Goal: Find specific page/section: Find specific page/section

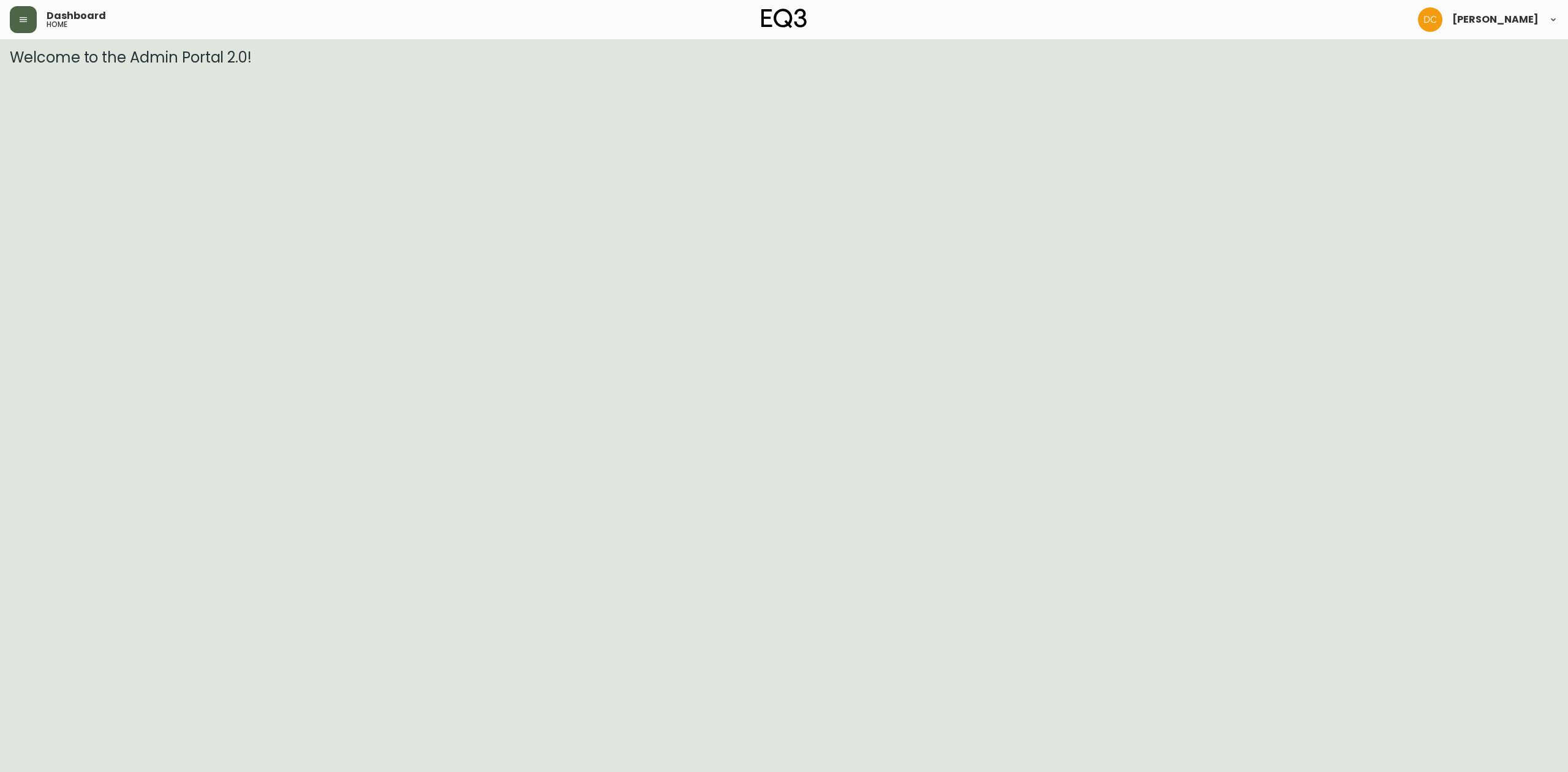
click at [15, 15] on button "button" at bounding box center [23, 19] width 27 height 27
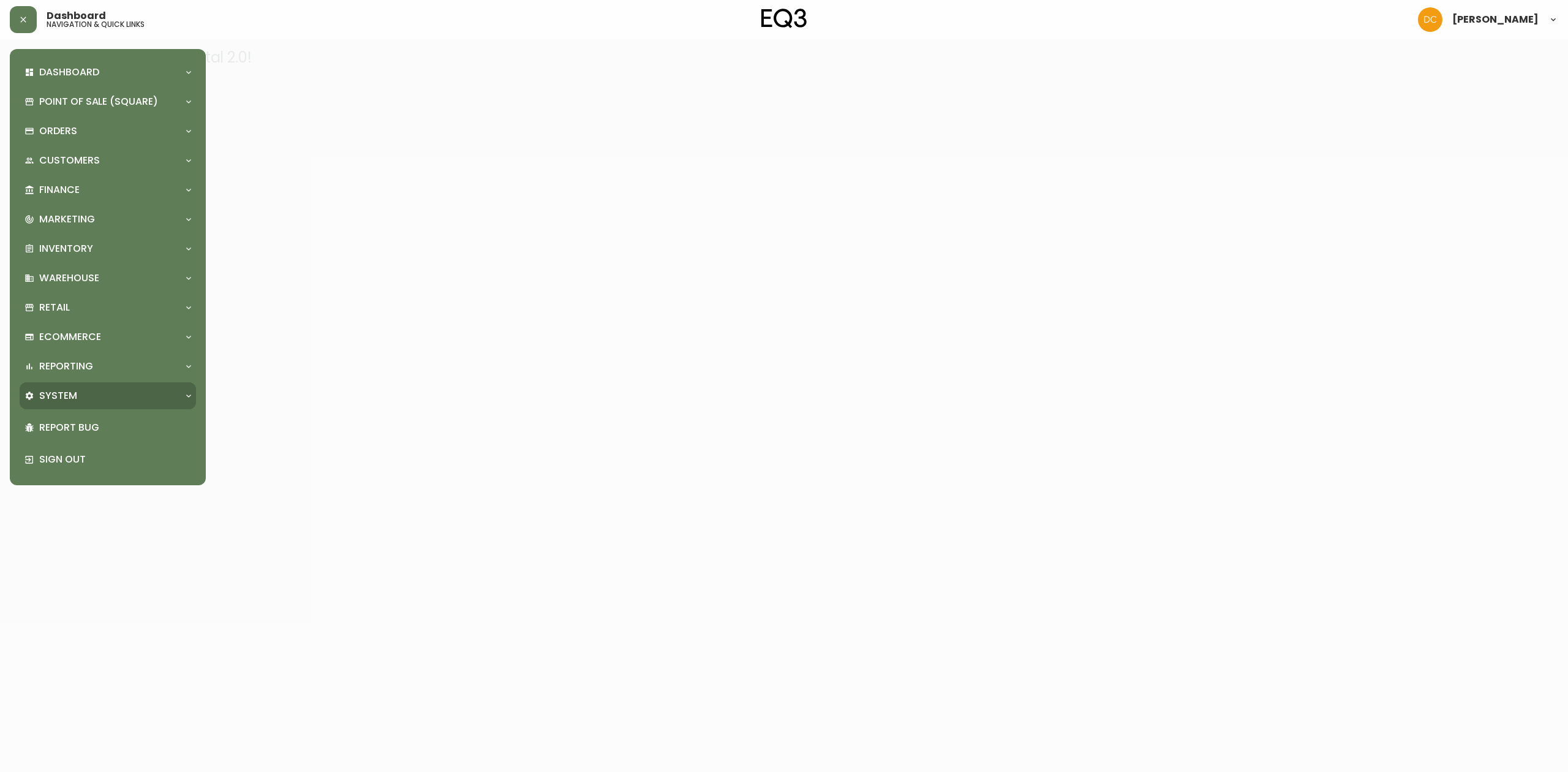
click at [104, 390] on div "System" at bounding box center [102, 396] width 155 height 13
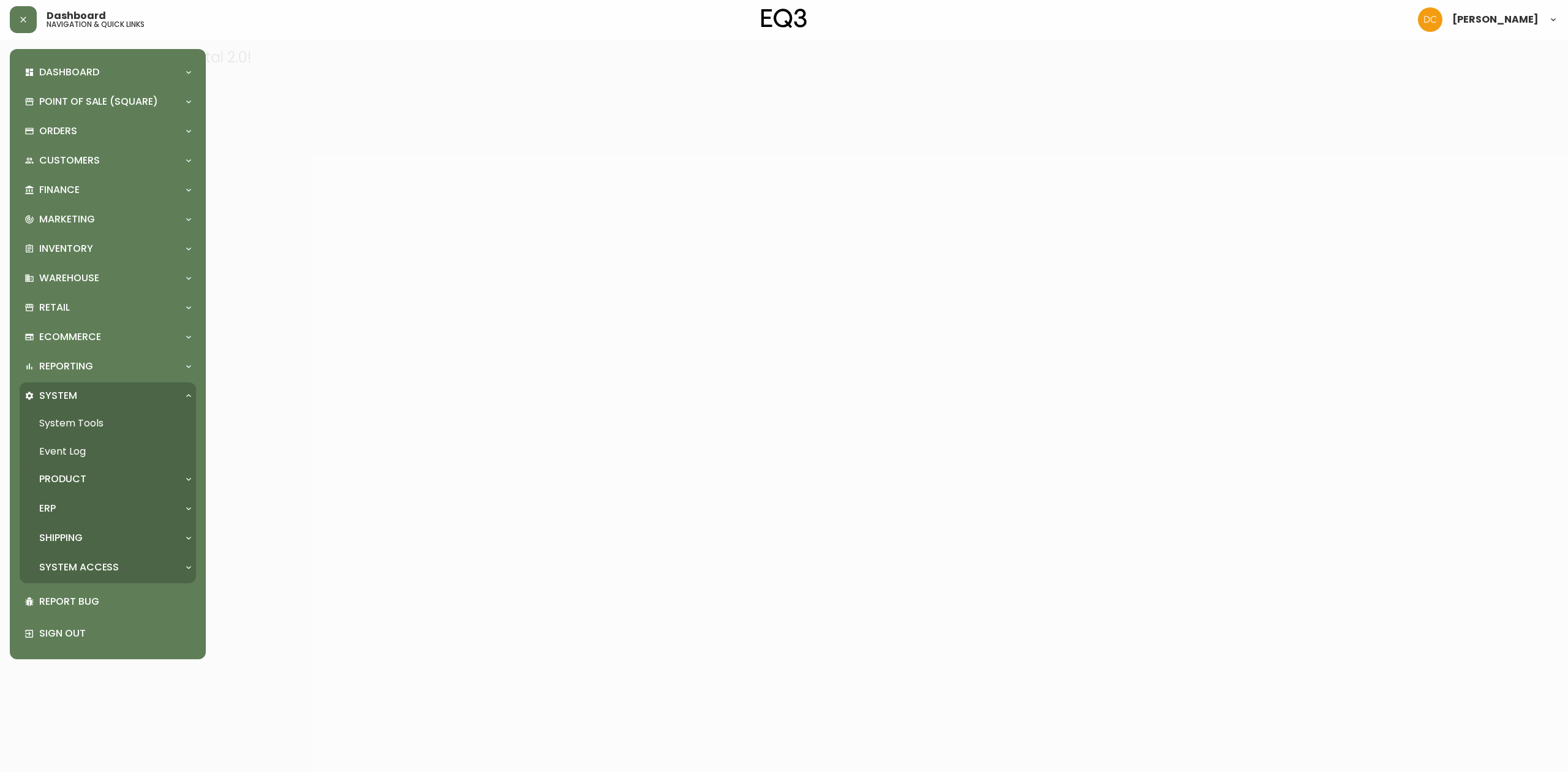
click at [108, 474] on div "Product" at bounding box center [102, 479] width 155 height 13
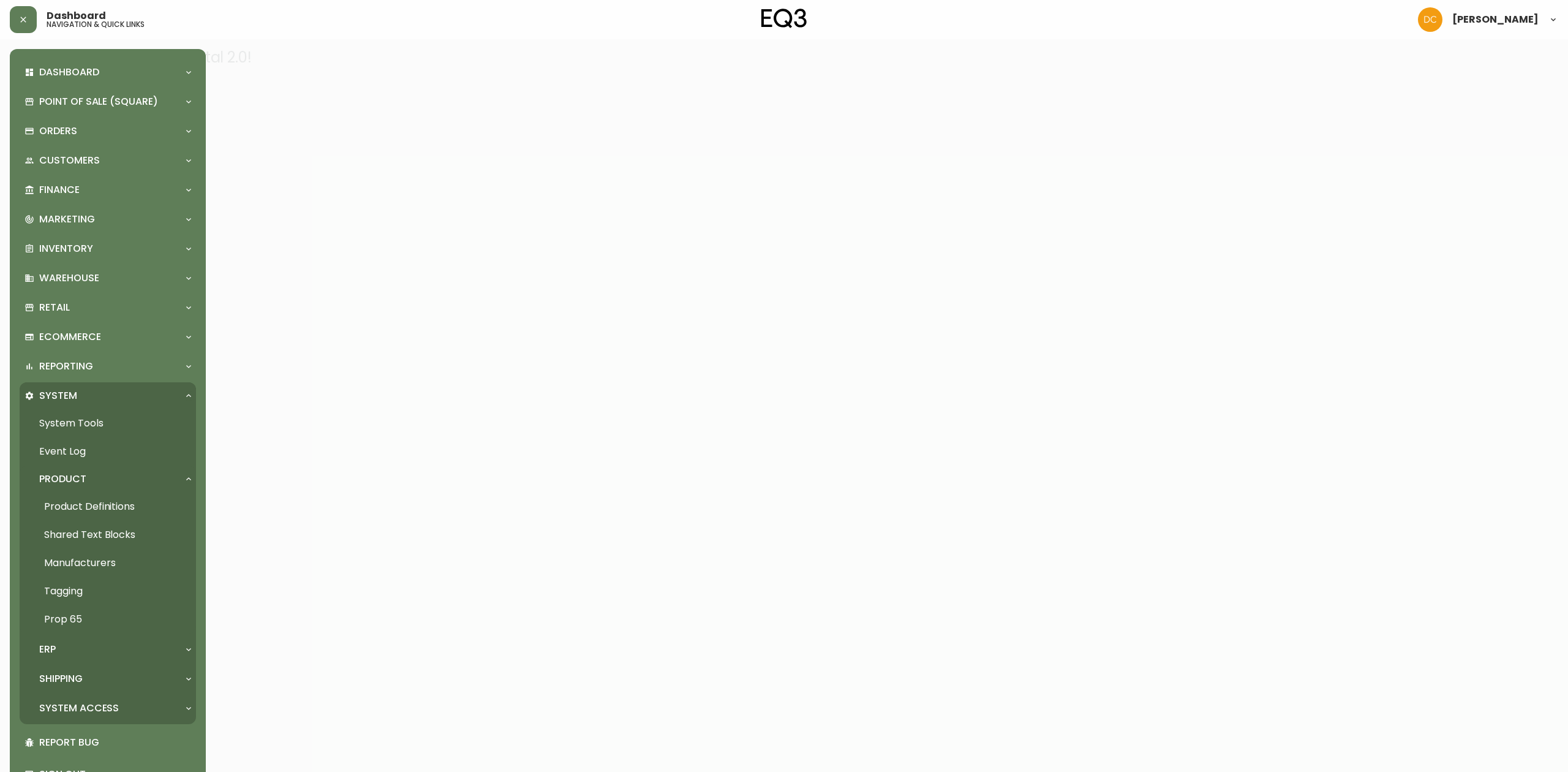
click at [112, 508] on link "Product Definitions" at bounding box center [108, 507] width 176 height 28
